Goal: Transaction & Acquisition: Book appointment/travel/reservation

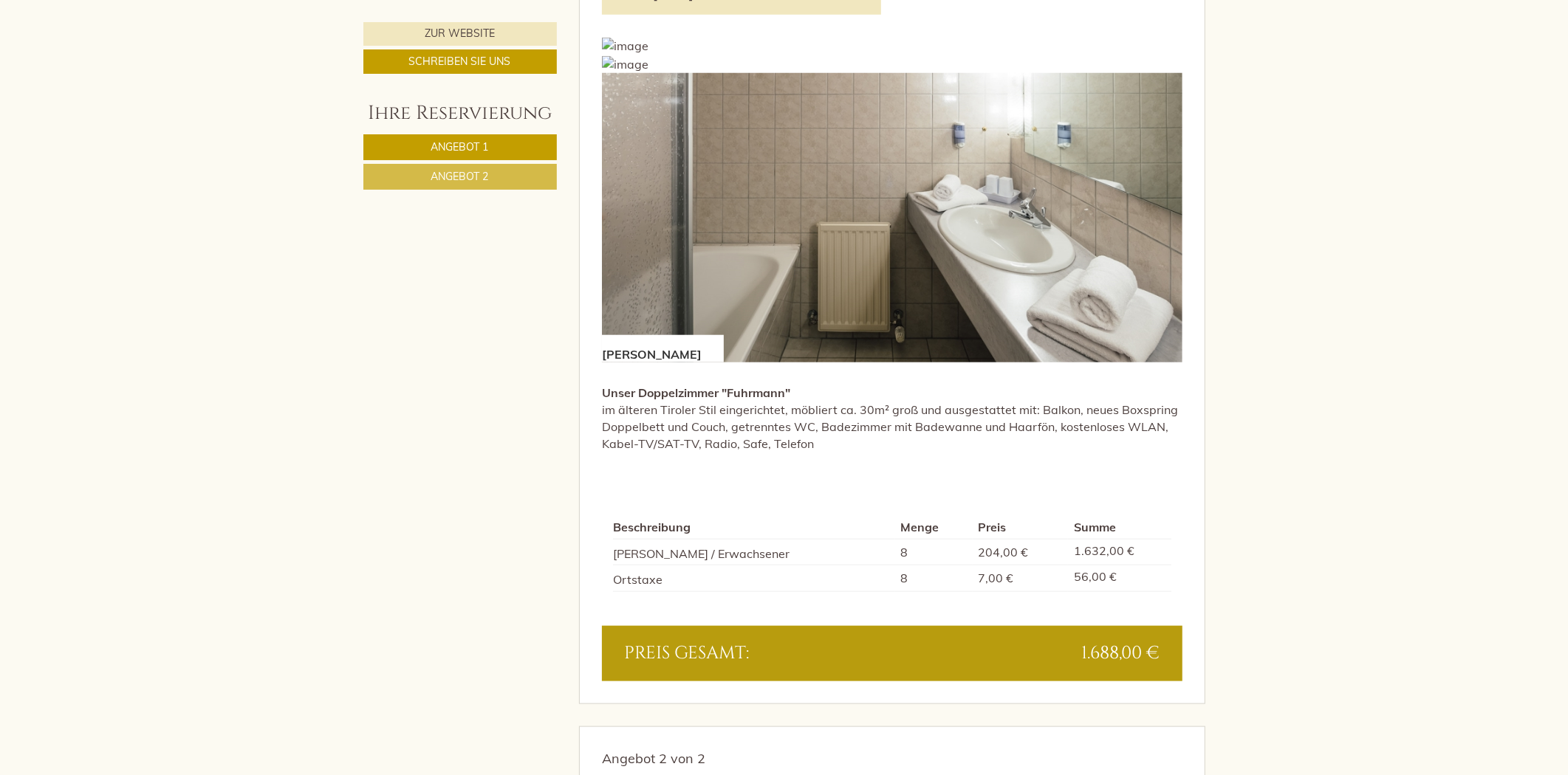
scroll to position [738, 0]
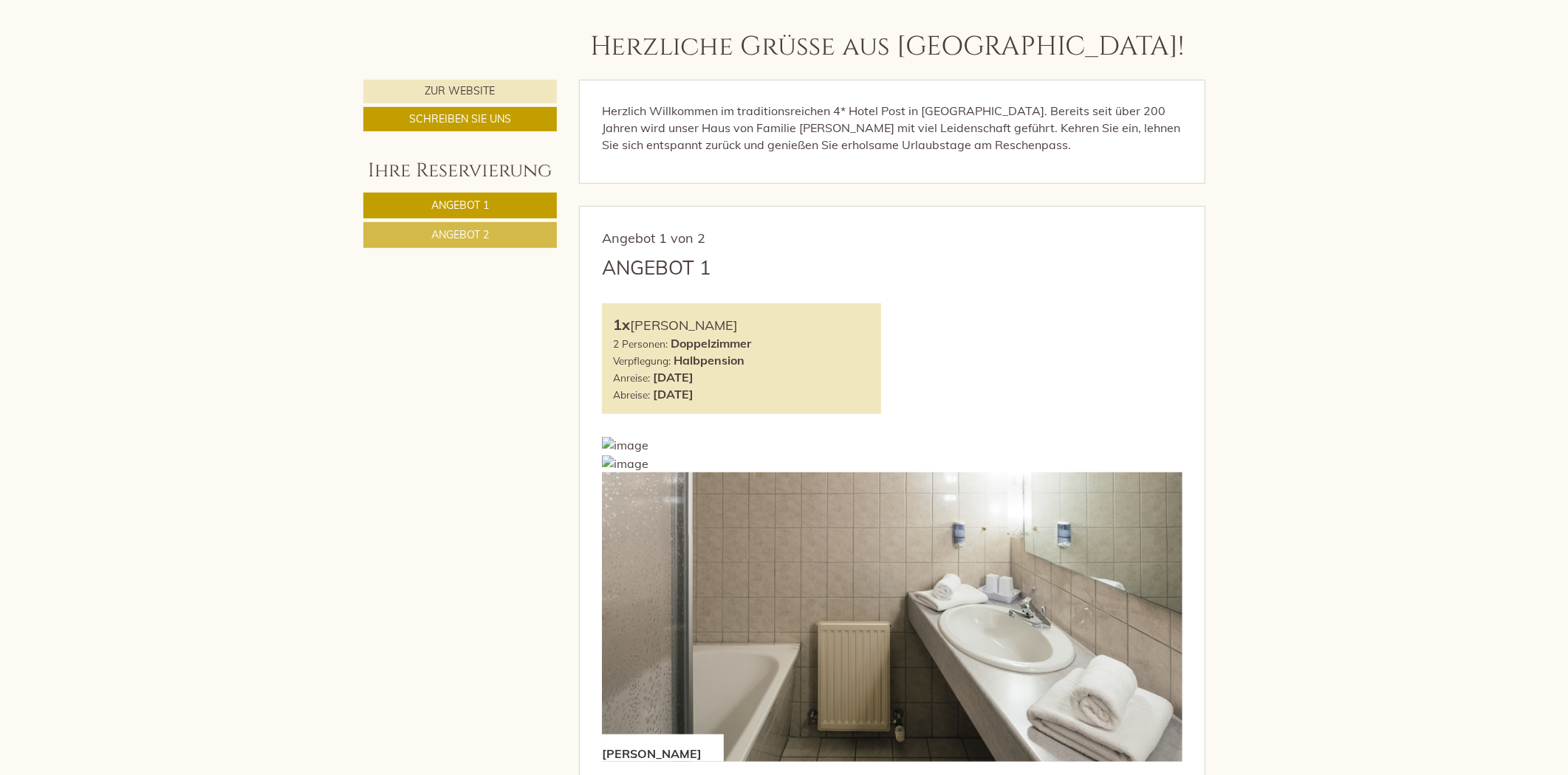
click at [482, 230] on span "Angebot 2" at bounding box center [459, 234] width 58 height 13
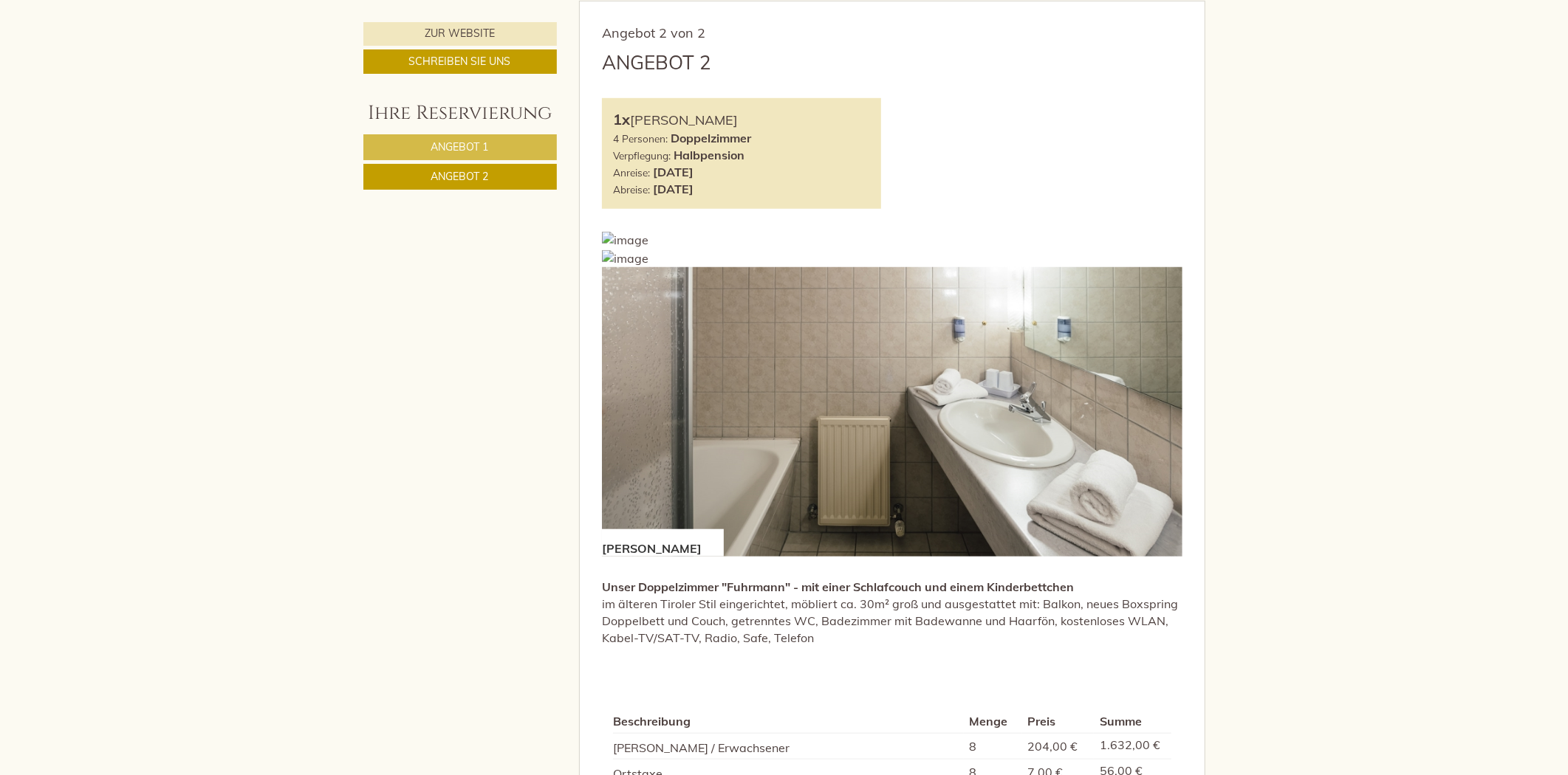
click at [479, 138] on link "Angebot 1" at bounding box center [460, 147] width 194 height 26
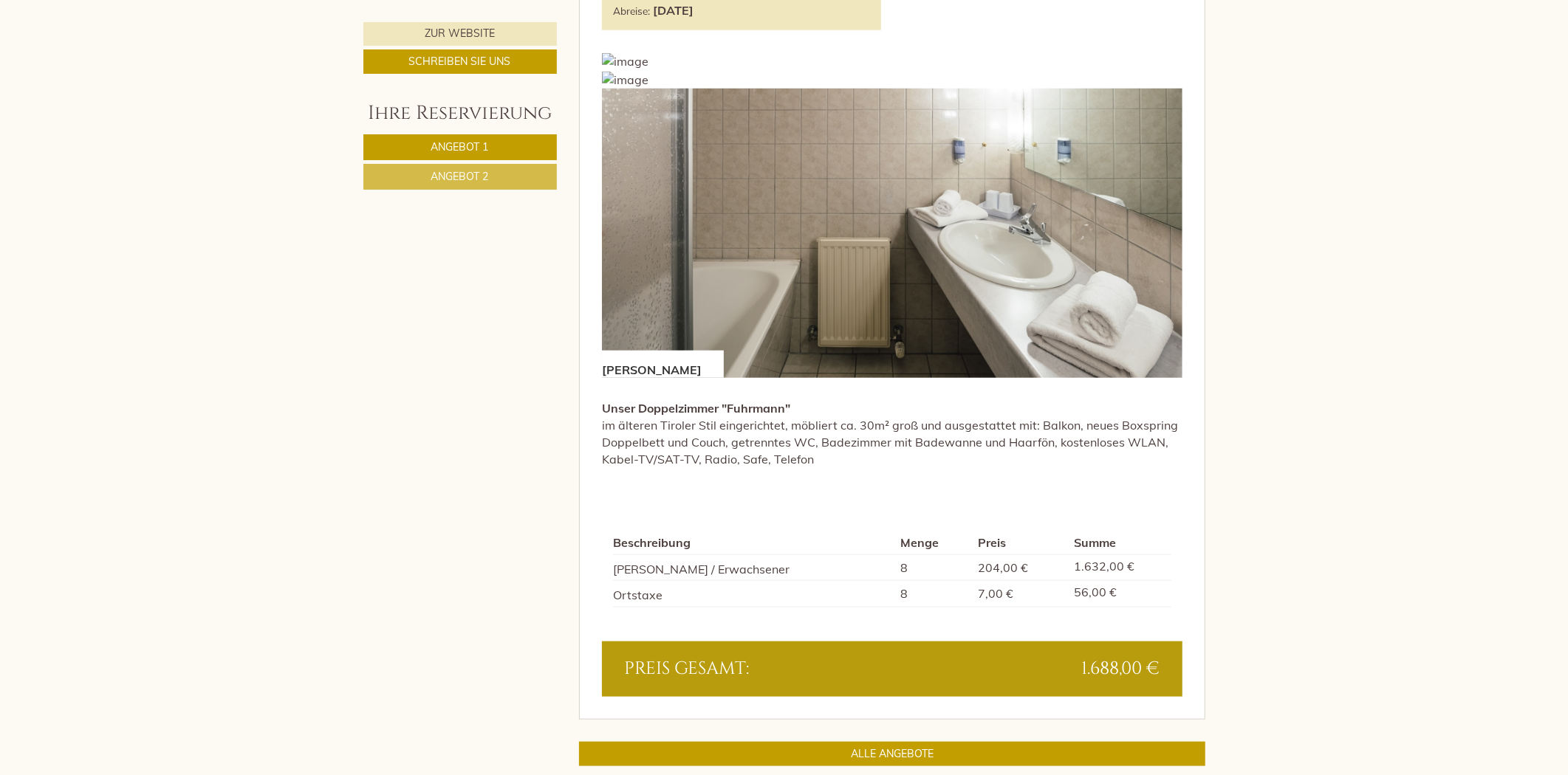
scroll to position [1354, 0]
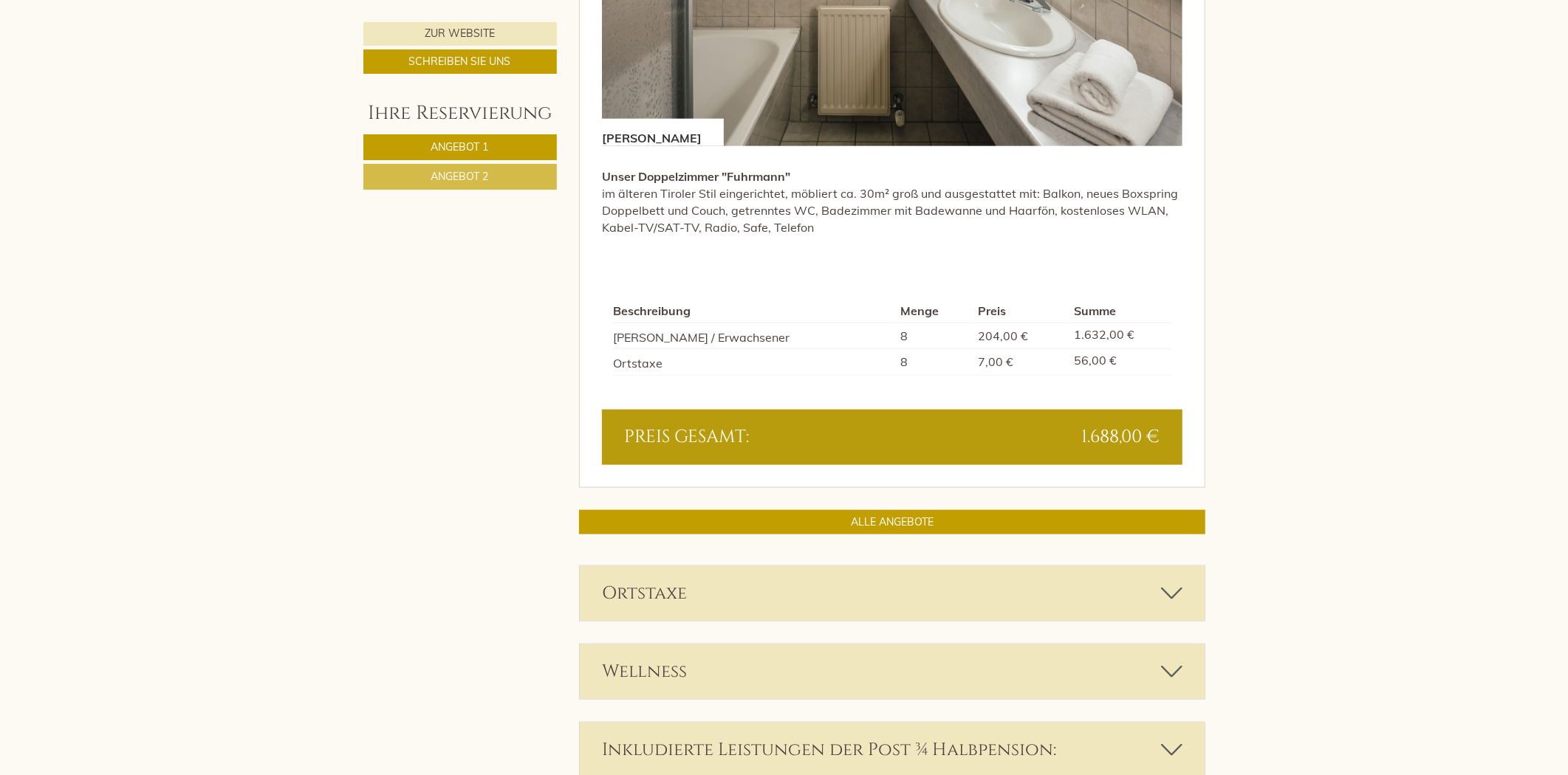
click at [469, 160] on link "Angebot 1" at bounding box center [460, 147] width 194 height 26
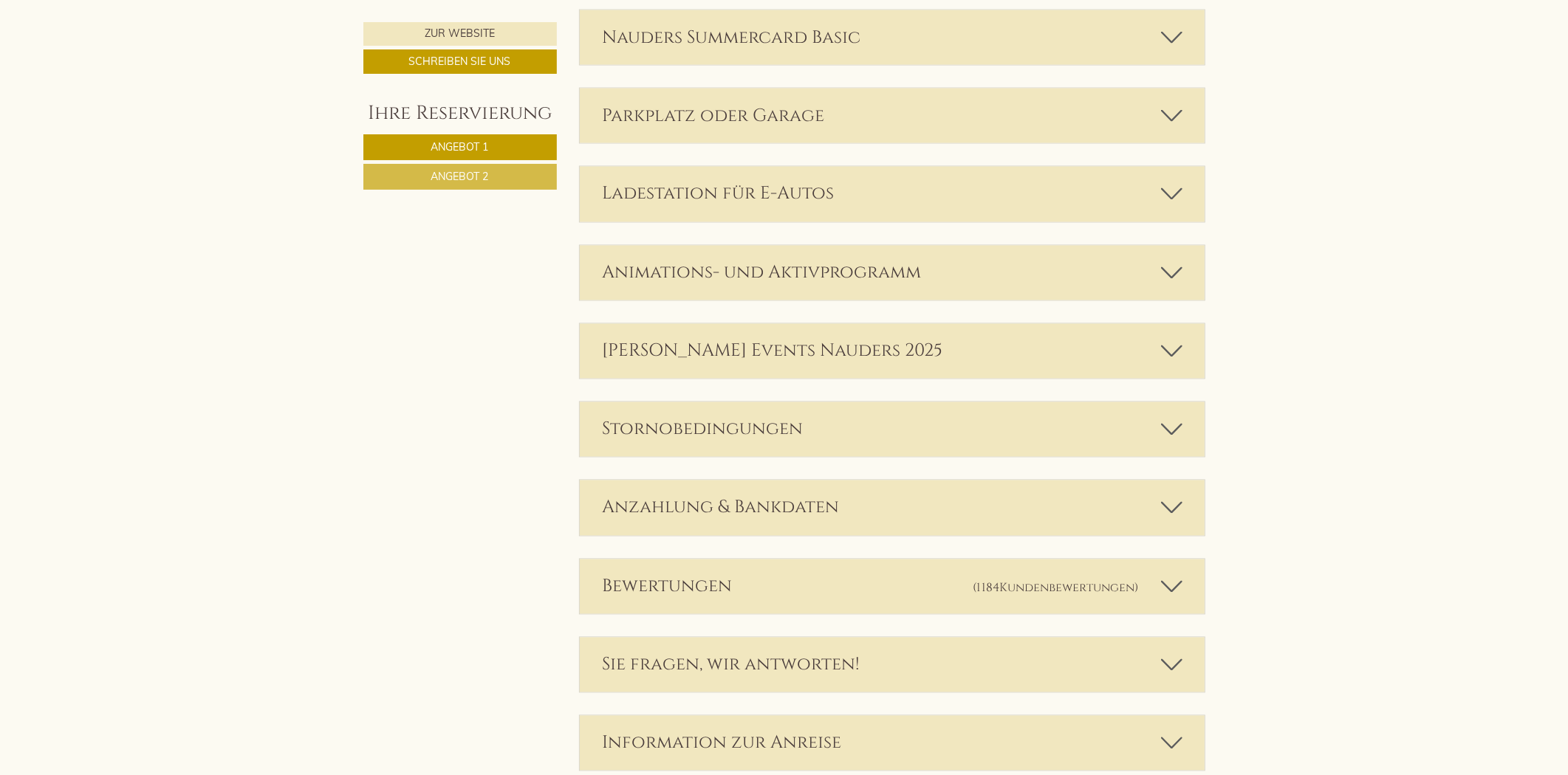
scroll to position [2338, 0]
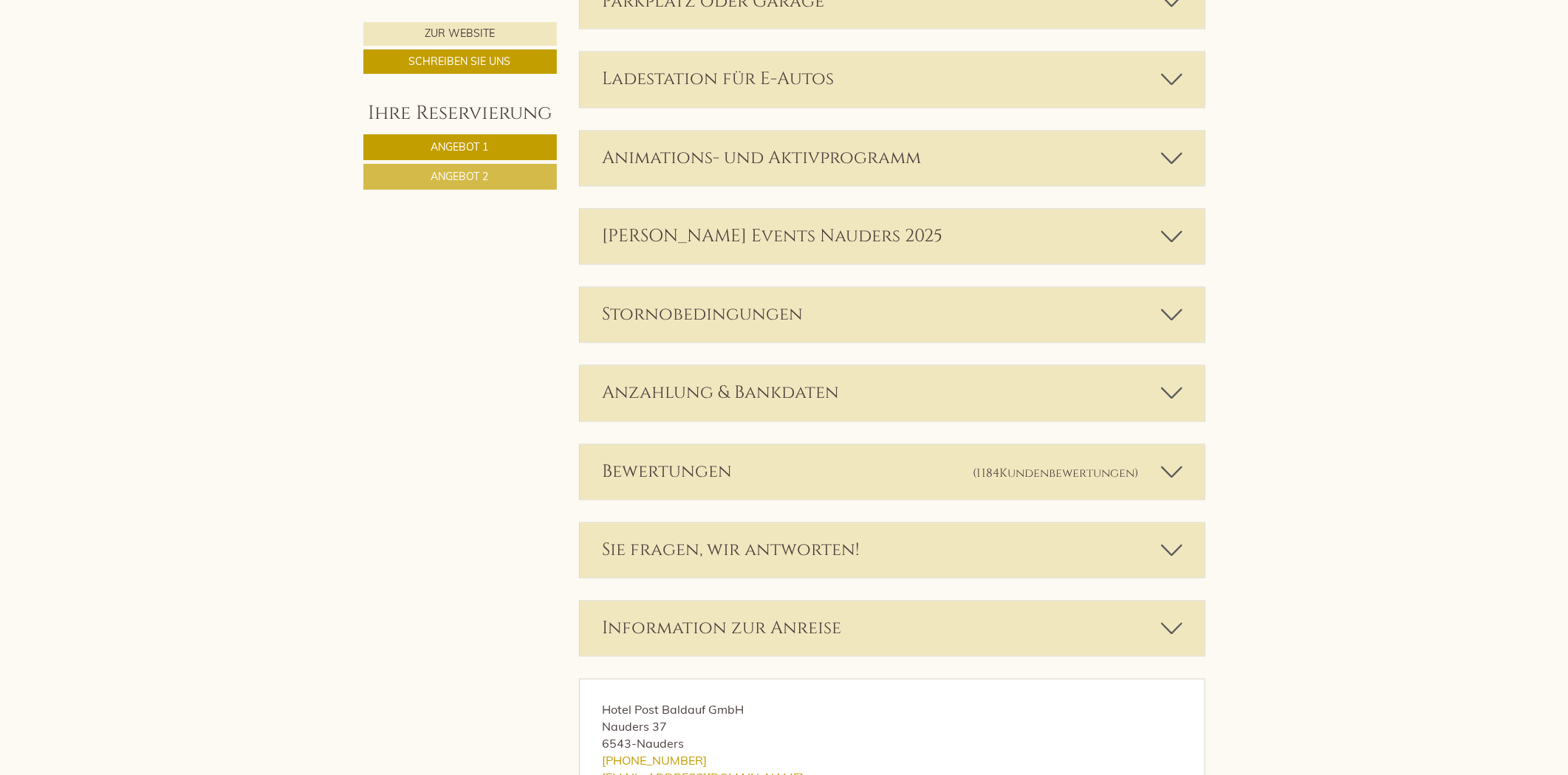
click at [761, 469] on div "Bewertungen (1184 Kundenbewertungen )" at bounding box center [892, 472] width 625 height 55
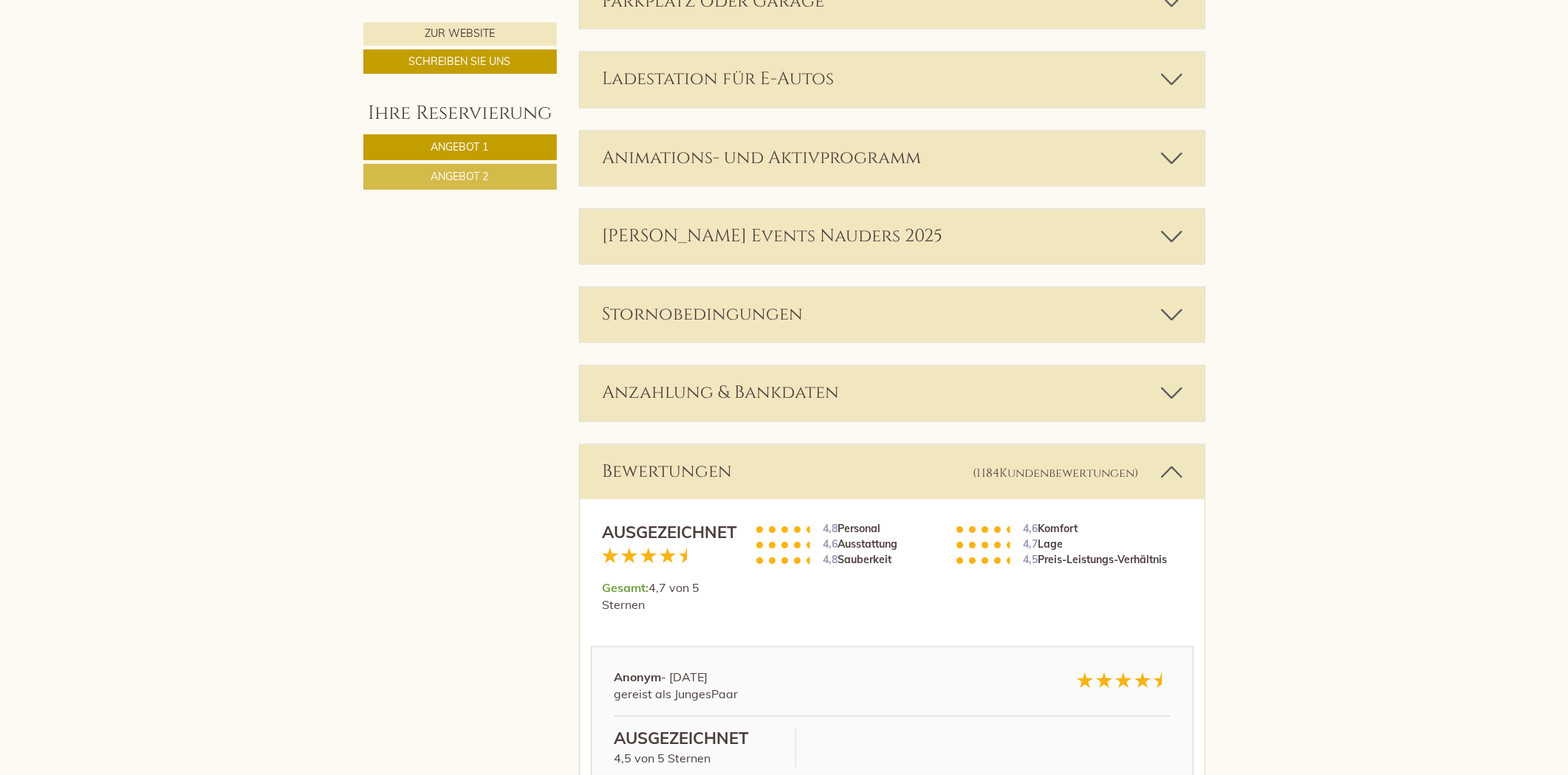
click at [761, 469] on div "Bewertungen (1184 Kundenbewertungen )" at bounding box center [892, 472] width 625 height 55
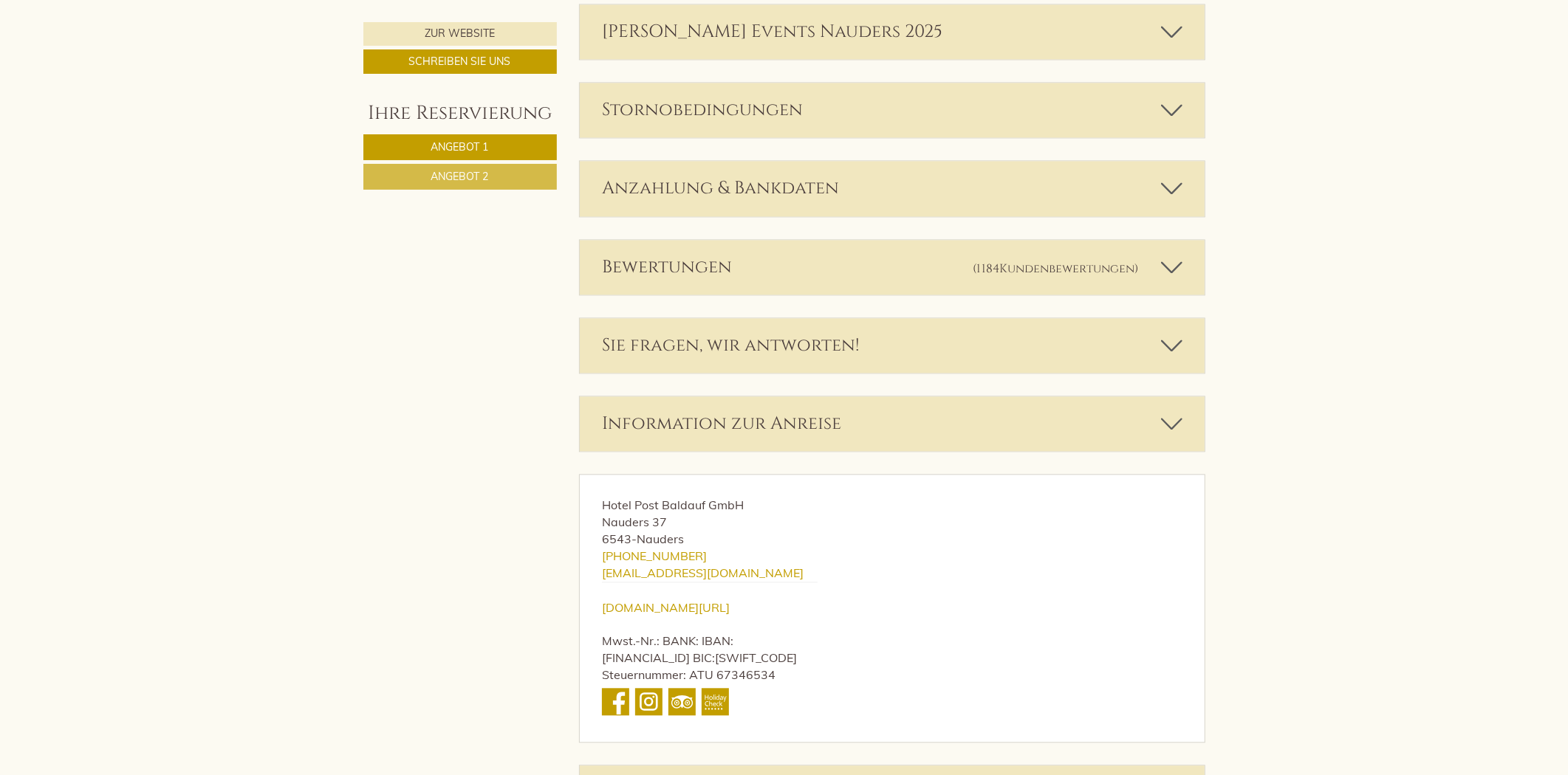
scroll to position [2667, 0]
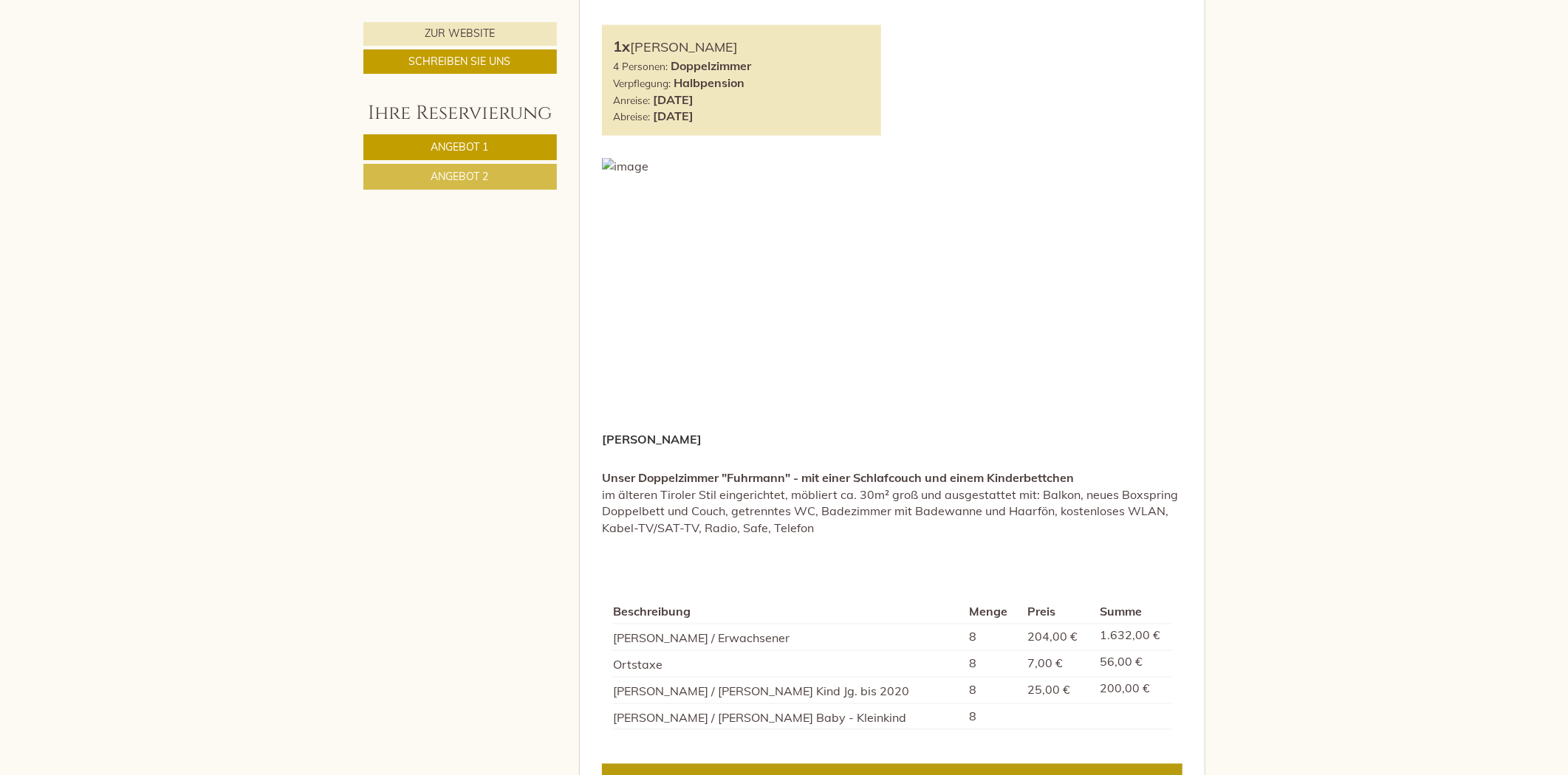
scroll to position [2050, 0]
